Goal: Information Seeking & Learning: Understand process/instructions

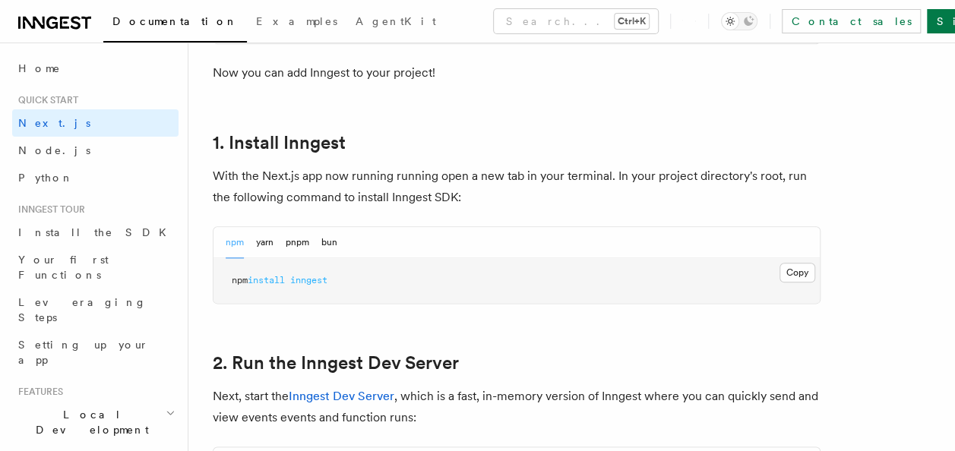
scroll to position [787, 0]
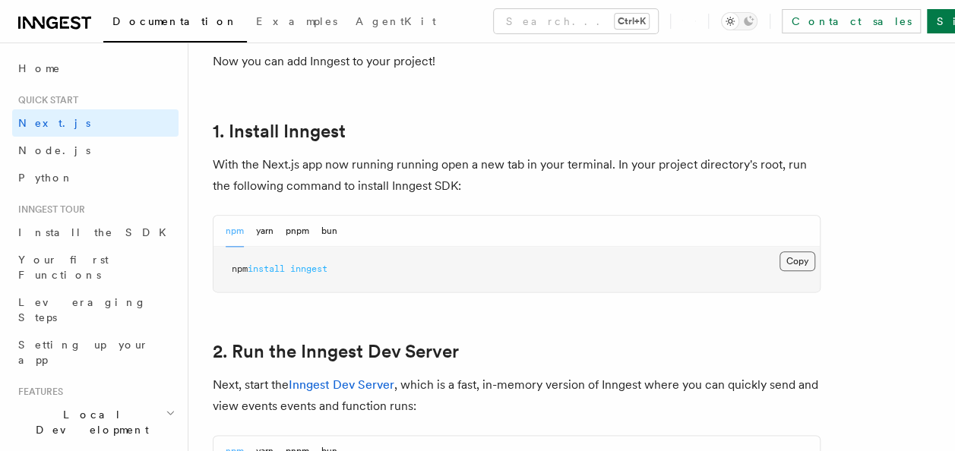
click at [808, 256] on button "Copy Copied" at bounding box center [798, 262] width 36 height 20
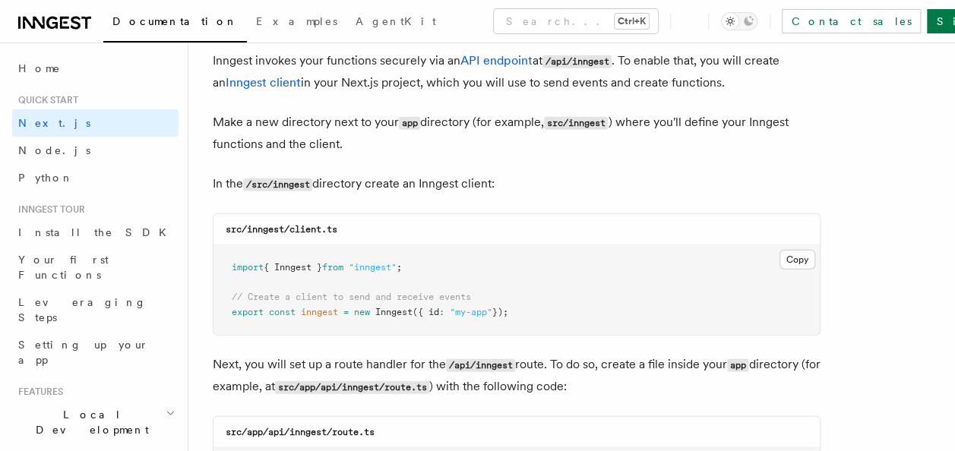
scroll to position [1845, 0]
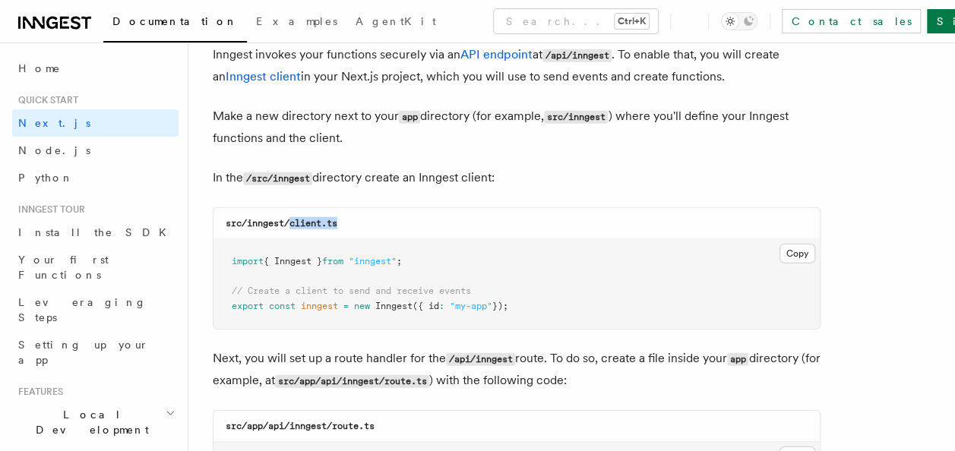
drag, startPoint x: 290, startPoint y: 226, endPoint x: 356, endPoint y: 227, distance: 66.1
click at [356, 227] on div "src/inngest/client.ts" at bounding box center [517, 223] width 606 height 31
copy code "client.ts"
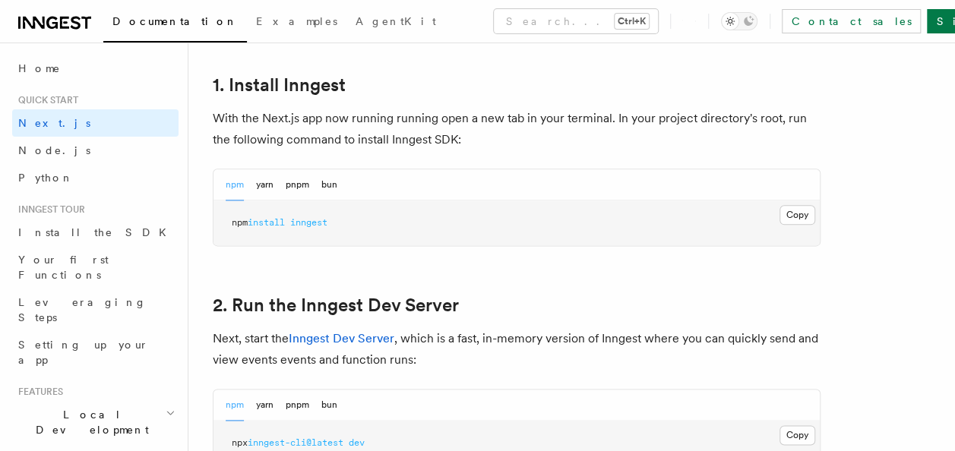
scroll to position [833, 0]
click at [803, 212] on button "Copy Copied" at bounding box center [798, 215] width 36 height 20
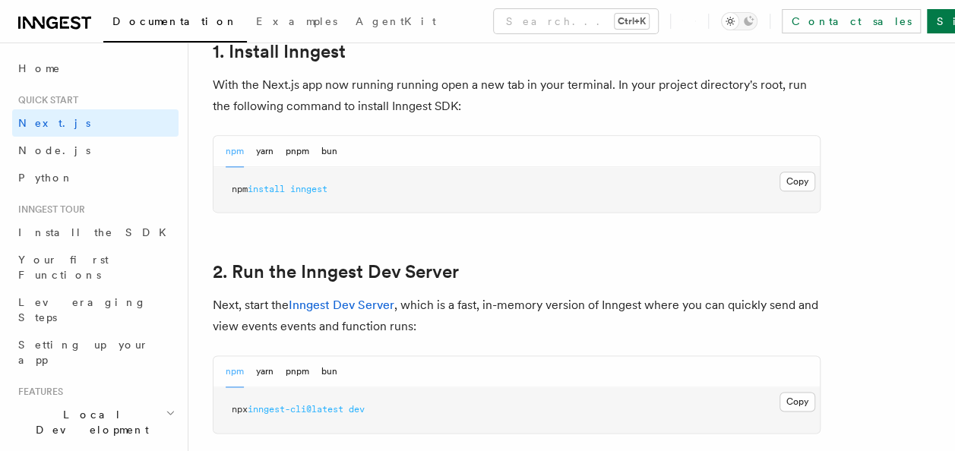
scroll to position [868, 0]
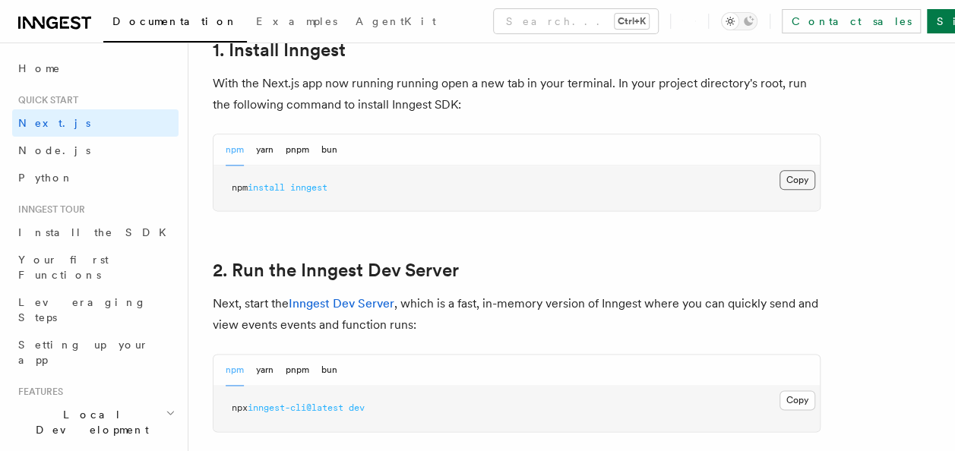
click at [795, 185] on button "Copy Copied" at bounding box center [798, 180] width 36 height 20
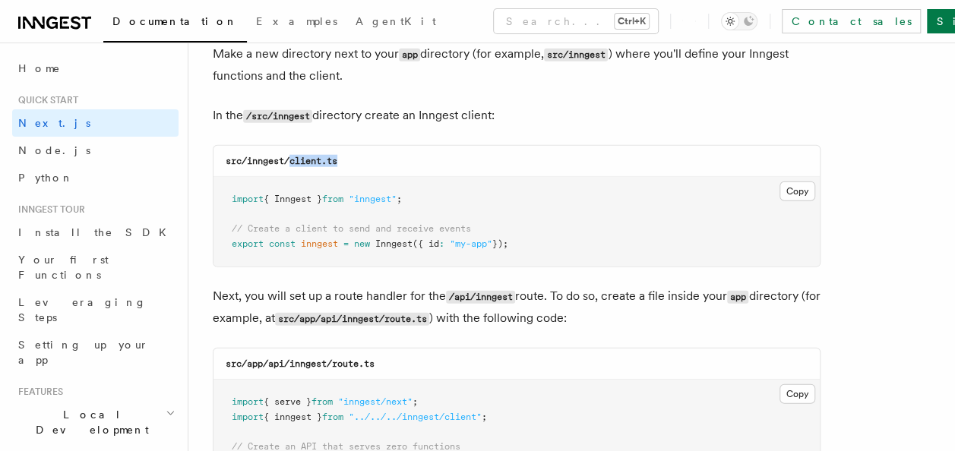
scroll to position [1915, 0]
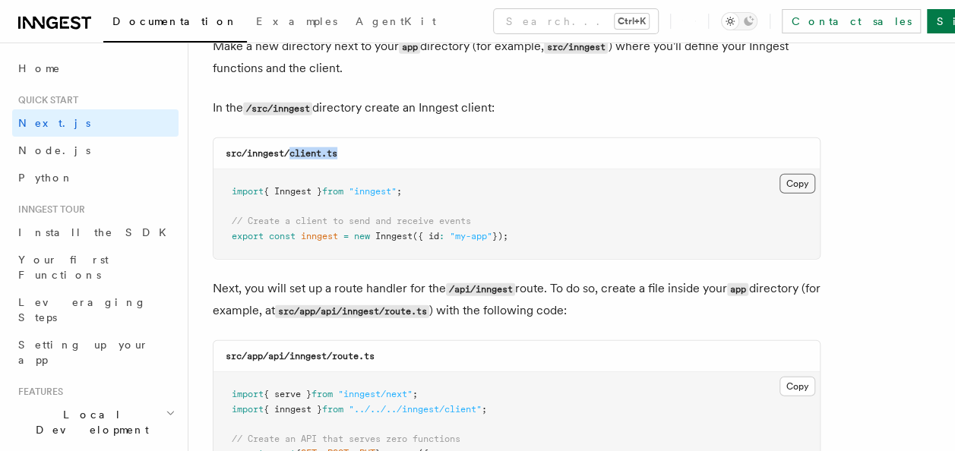
click at [795, 188] on button "Copy Copied" at bounding box center [798, 184] width 36 height 20
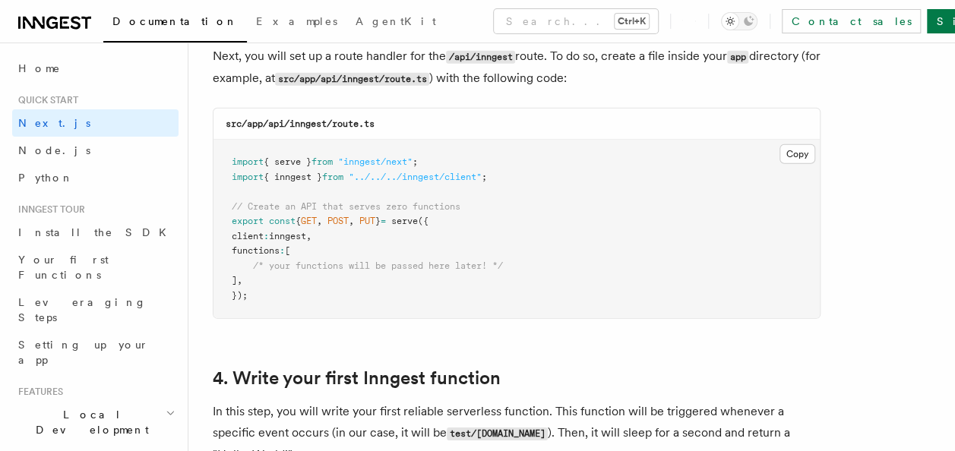
scroll to position [2149, 0]
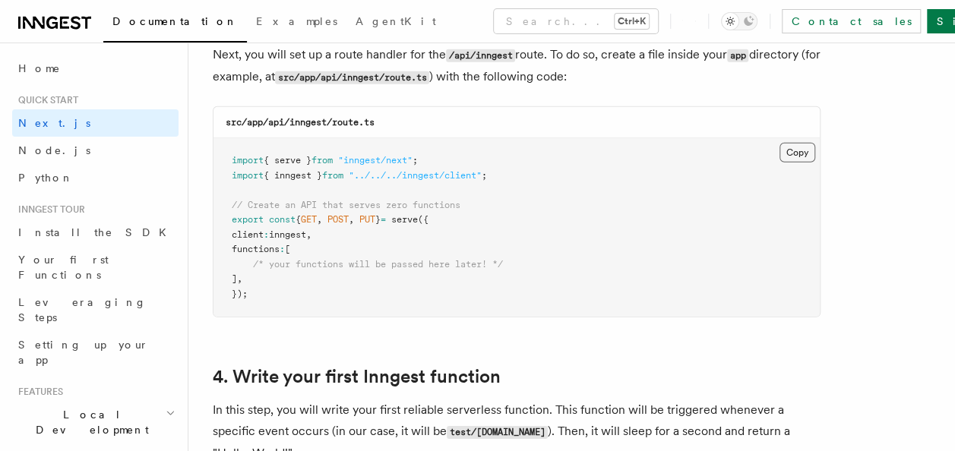
click at [795, 147] on button "Copy Copied" at bounding box center [798, 153] width 36 height 20
click at [809, 157] on button "Copy Copied" at bounding box center [798, 153] width 36 height 20
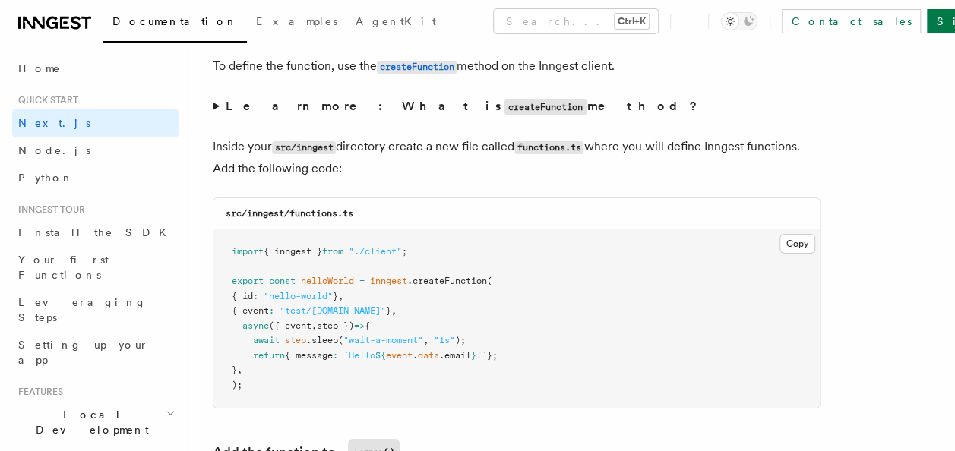
scroll to position [2722, 0]
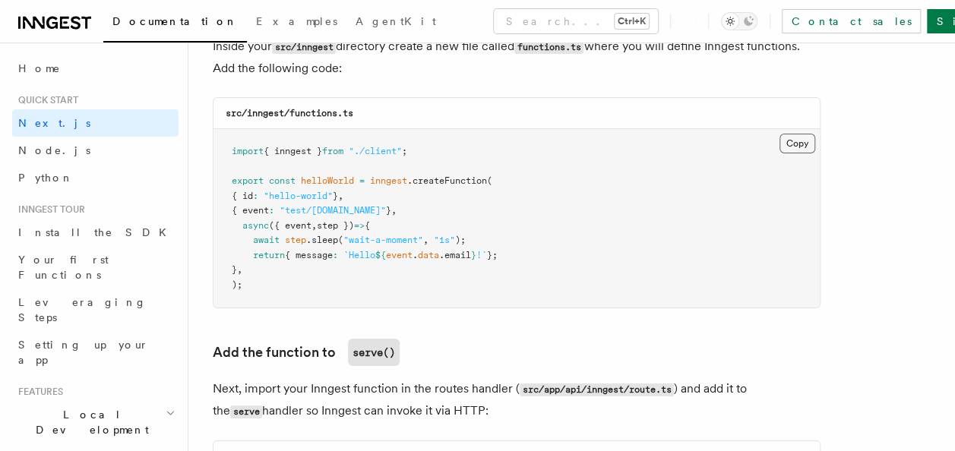
click at [808, 141] on button "Copy Copied" at bounding box center [798, 144] width 36 height 20
